Goal: Find specific page/section: Find specific page/section

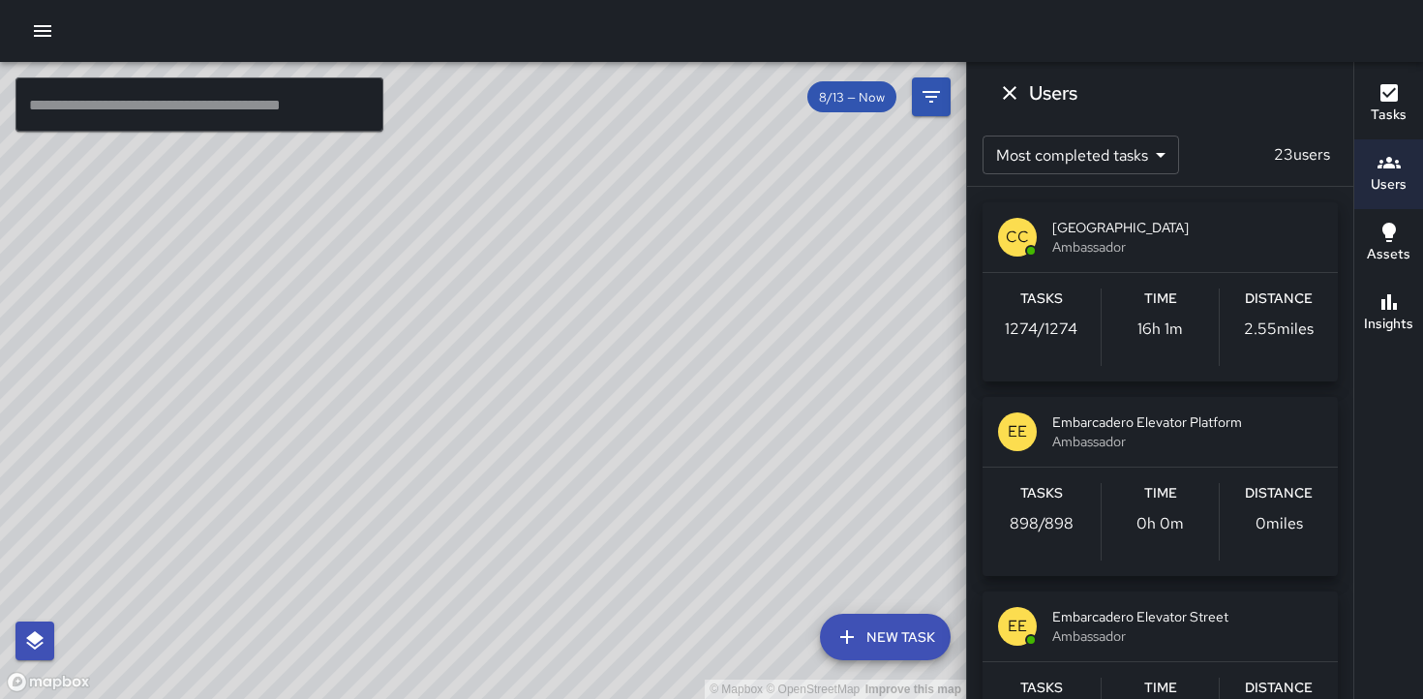
scroll to position [23, 0]
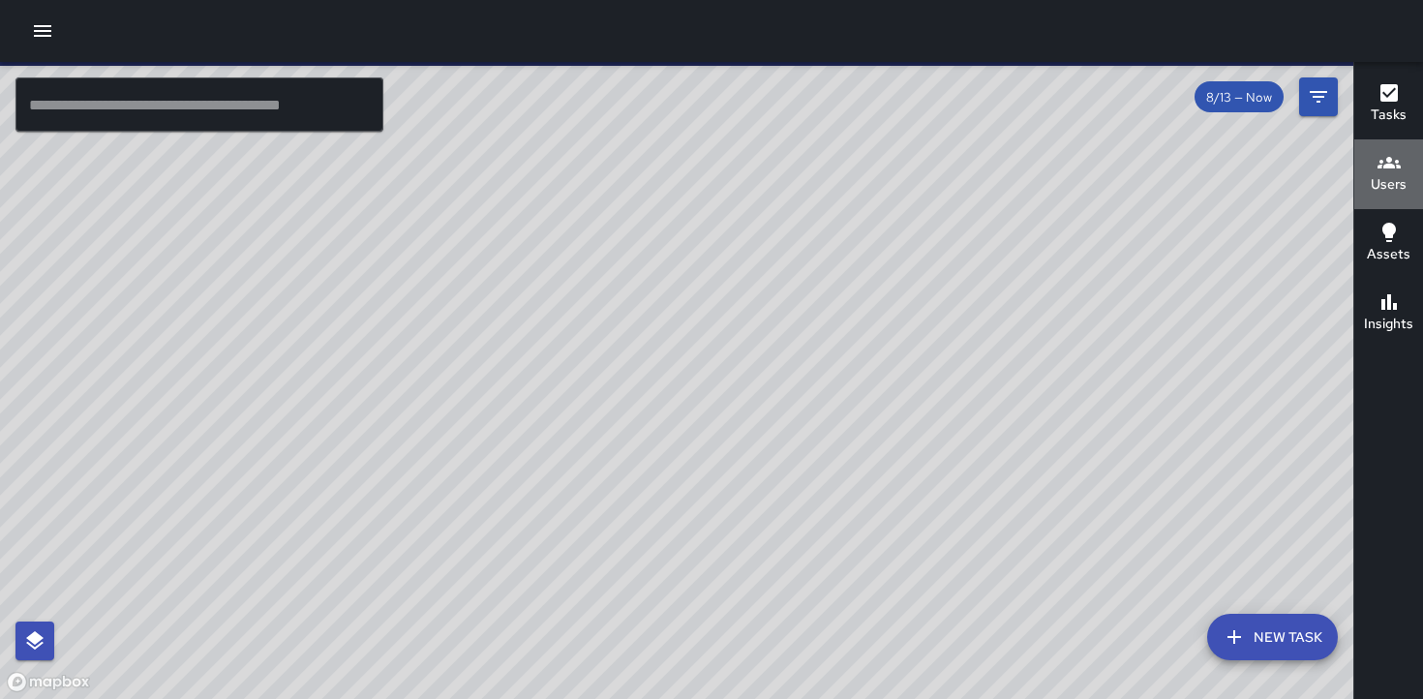
click at [1392, 180] on h6 "Users" at bounding box center [1388, 184] width 36 height 21
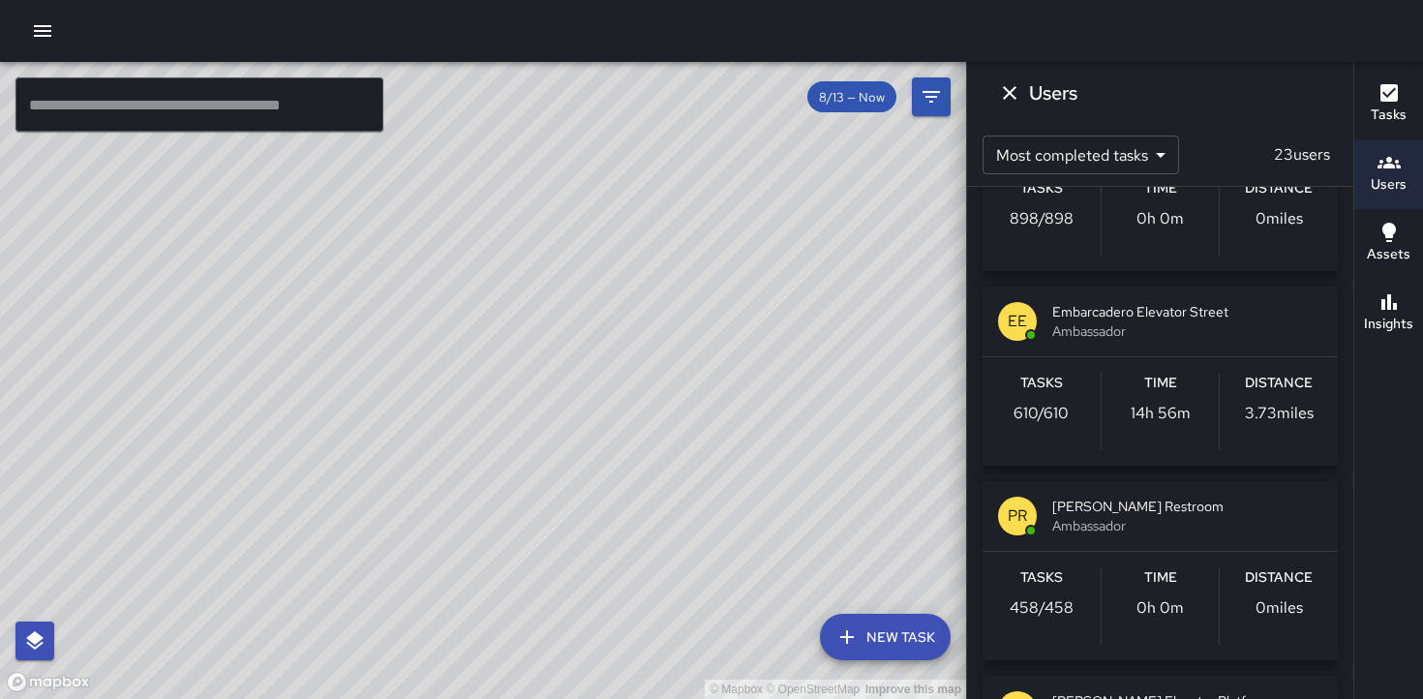
scroll to position [300, 0]
